Goal: Task Accomplishment & Management: Use online tool/utility

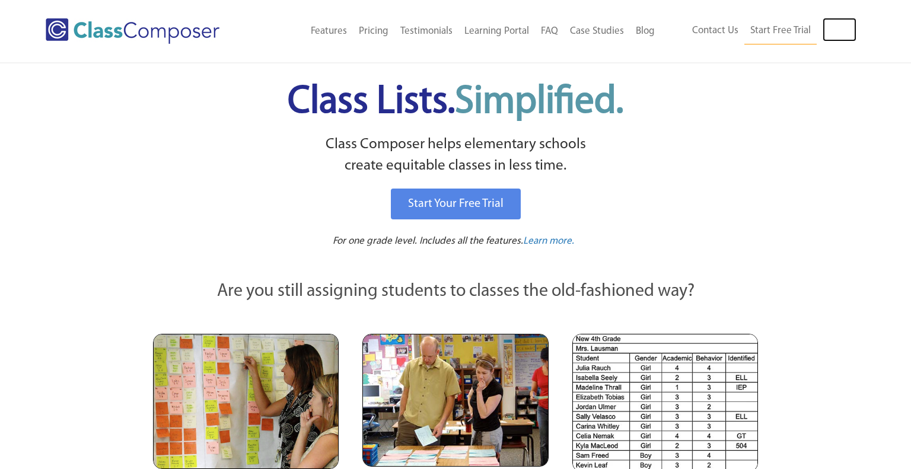
click at [834, 34] on link "Log In" at bounding box center [839, 30] width 34 height 24
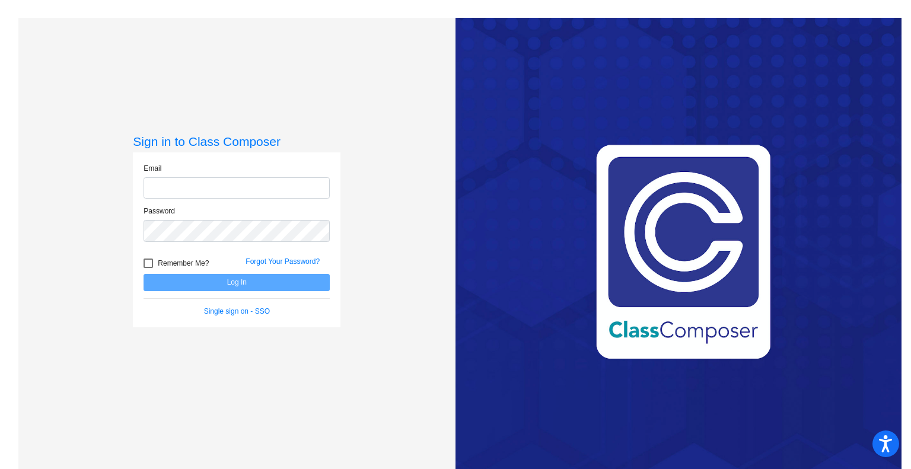
type input "[EMAIL_ADDRESS][DOMAIN_NAME]"
click at [145, 263] on div at bounding box center [147, 263] width 9 height 9
click at [148, 268] on input "Remember Me?" at bounding box center [148, 268] width 1 height 1
checkbox input "true"
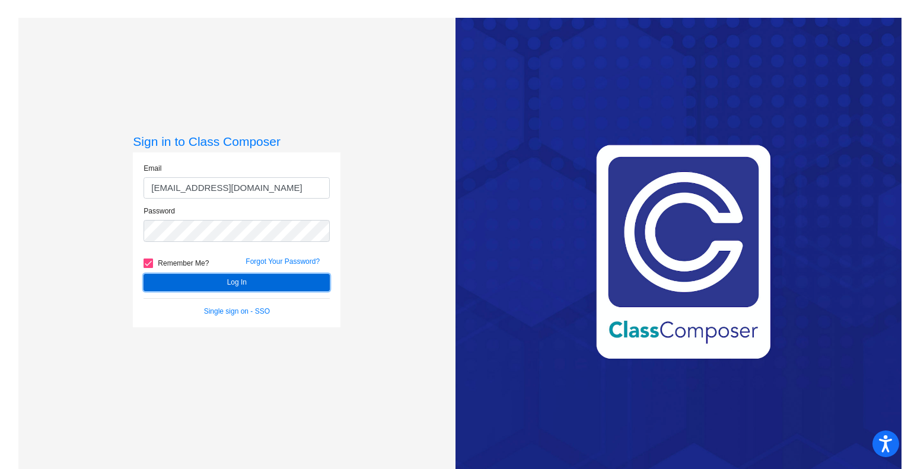
click at [182, 282] on button "Log In" at bounding box center [236, 282] width 186 height 17
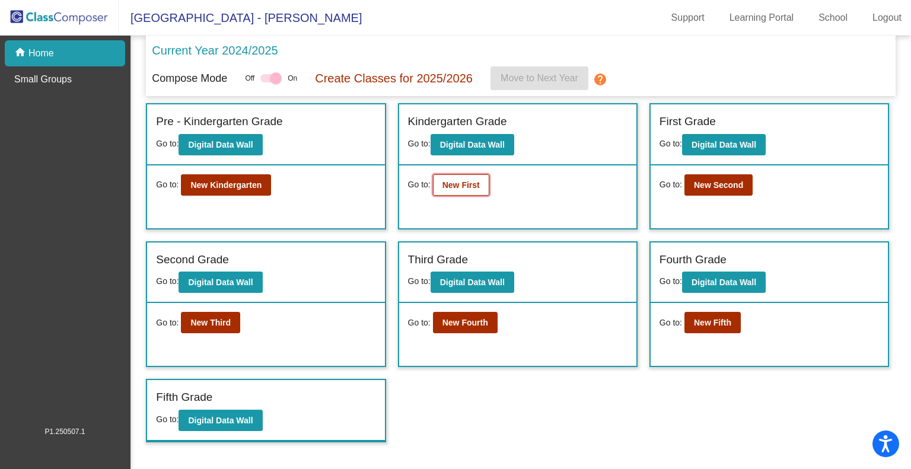
click at [446, 187] on b "New First" at bounding box center [460, 184] width 37 height 9
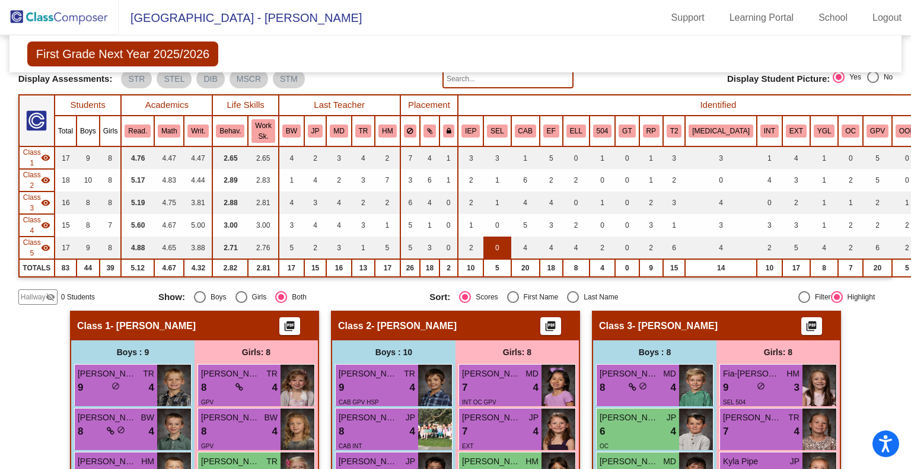
scroll to position [21, 0]
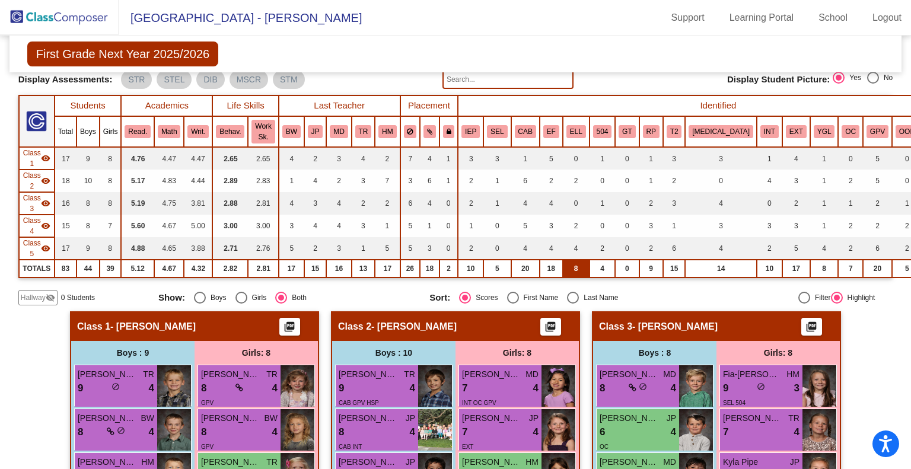
click at [563, 267] on td "8" at bounding box center [576, 269] width 27 height 18
click at [563, 138] on th "ELL" at bounding box center [576, 131] width 27 height 31
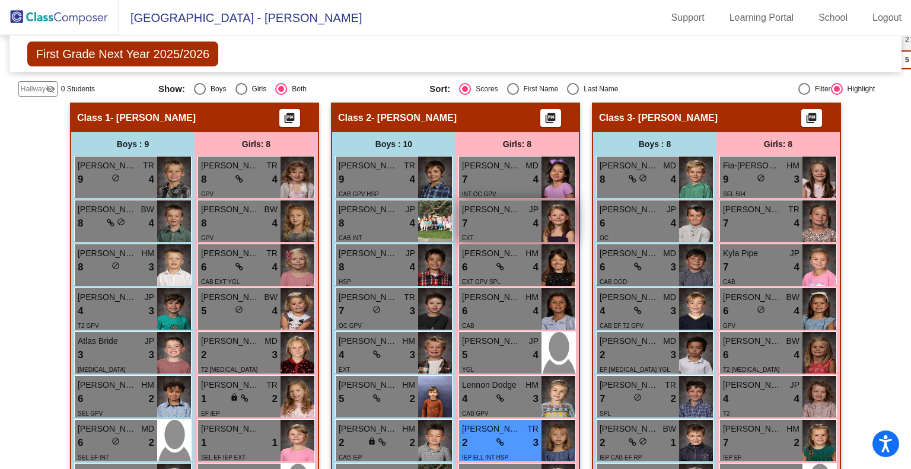
scroll to position [239, 0]
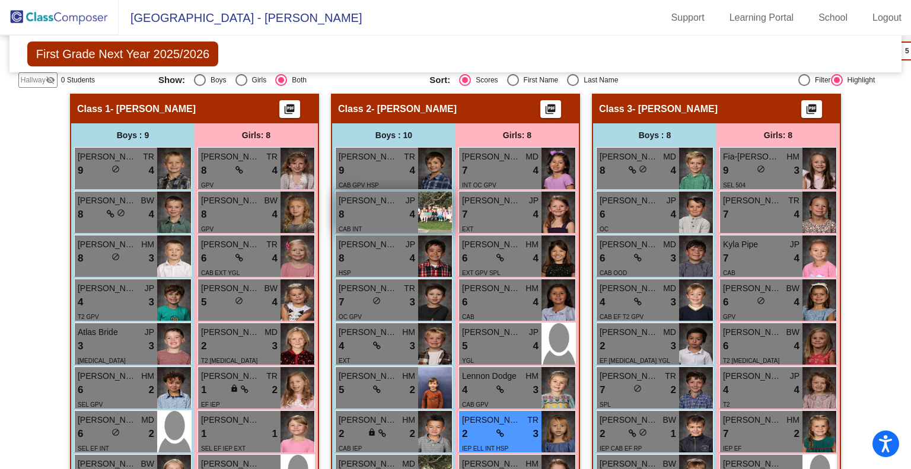
click at [366, 208] on div "8 lock do_not_disturb_alt 4" at bounding box center [377, 214] width 76 height 15
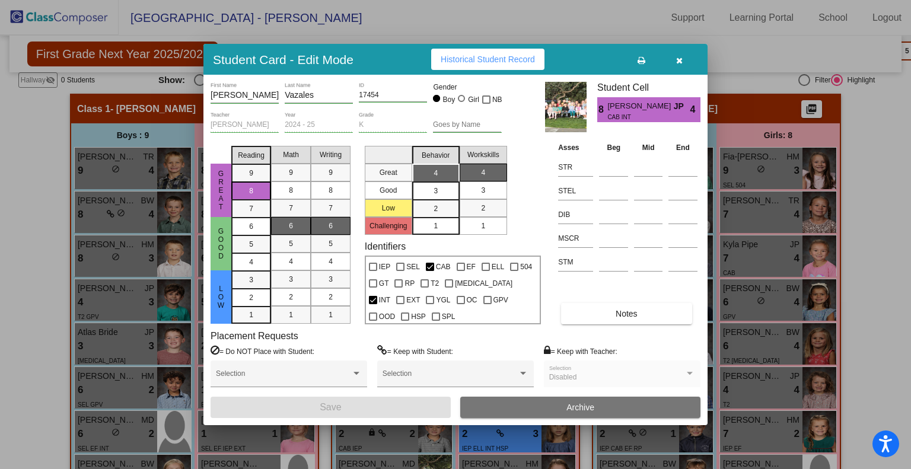
click at [678, 61] on icon "button" at bounding box center [679, 60] width 7 height 8
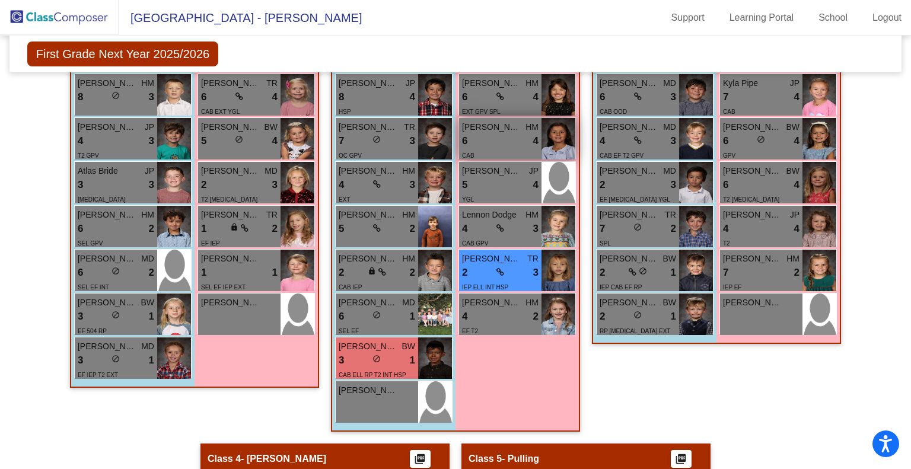
scroll to position [0, 0]
